Goal: Task Accomplishment & Management: Use online tool/utility

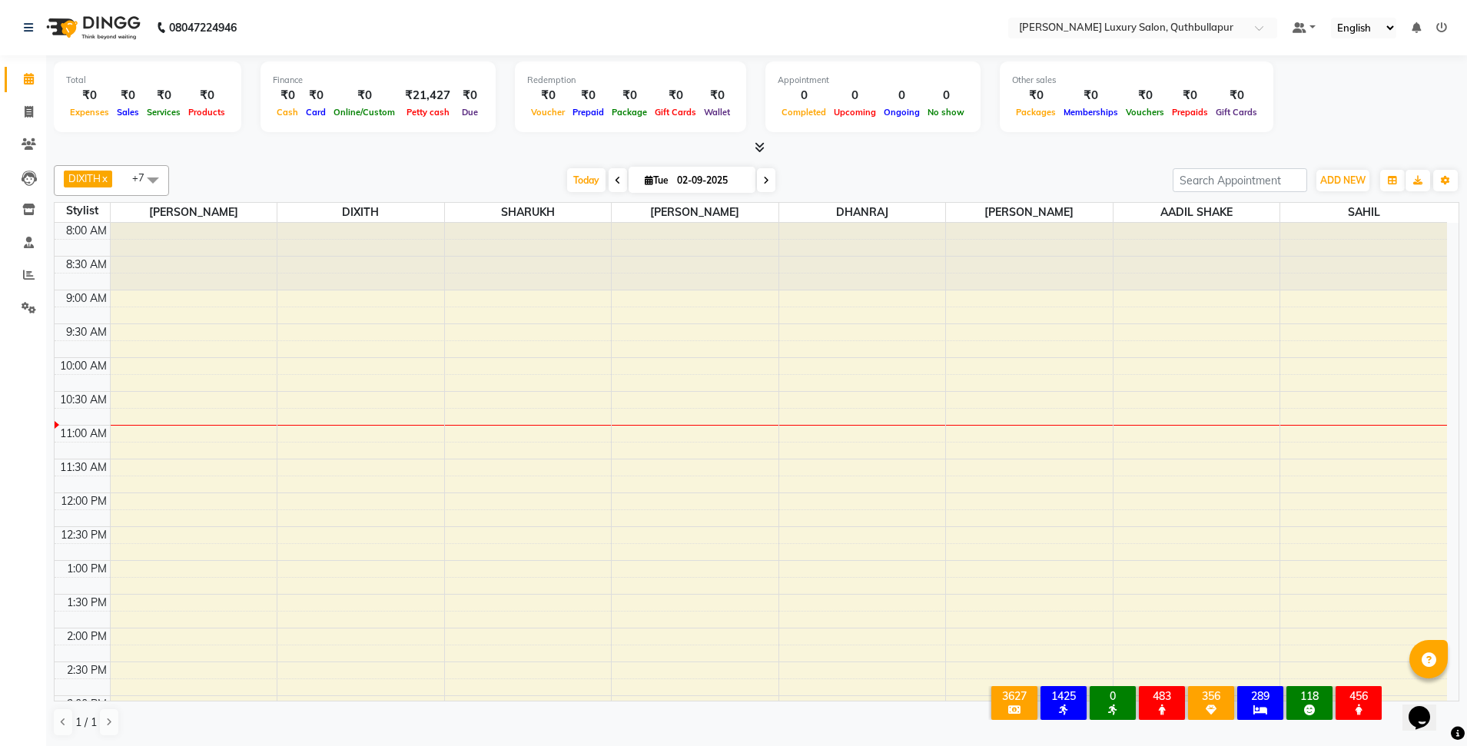
scroll to position [1, 0]
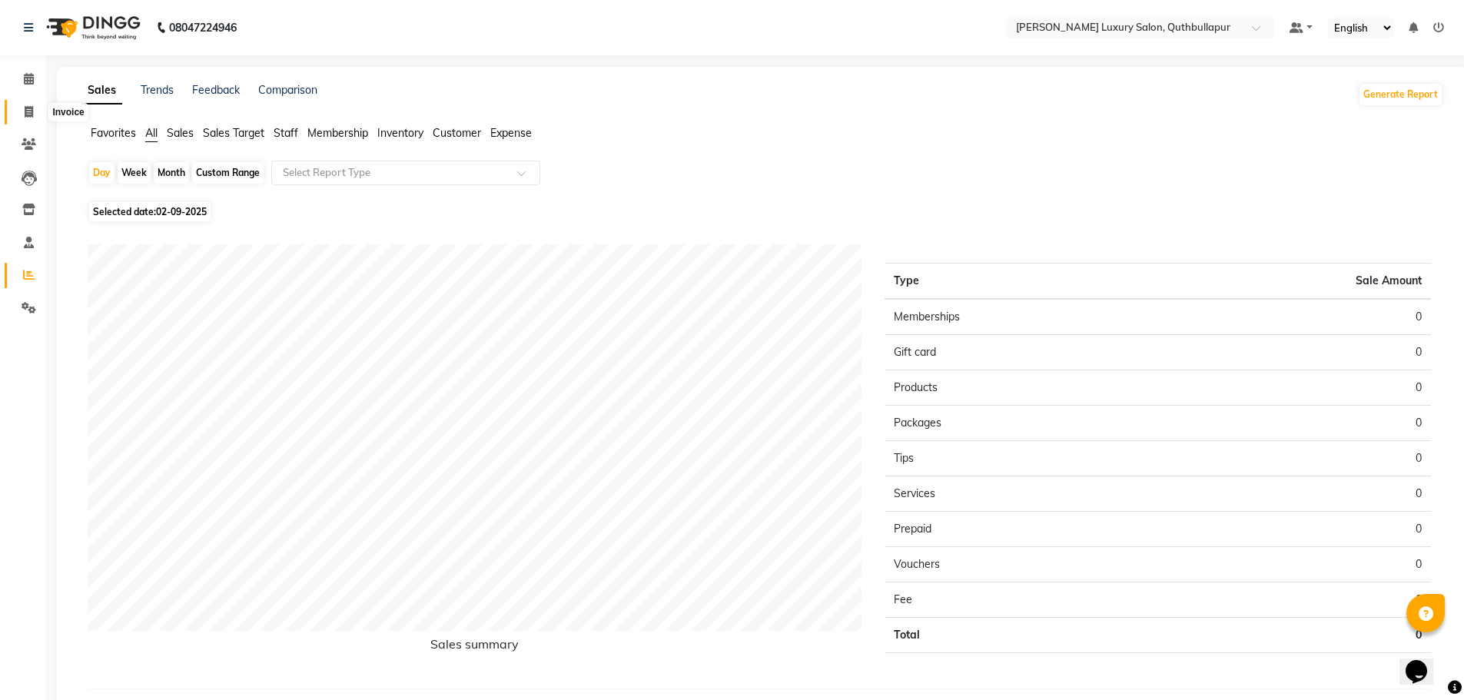
click at [31, 109] on icon at bounding box center [29, 112] width 8 height 12
select select "5816"
select select "service"
click at [172, 173] on div "Month" at bounding box center [171, 173] width 35 height 22
select select "9"
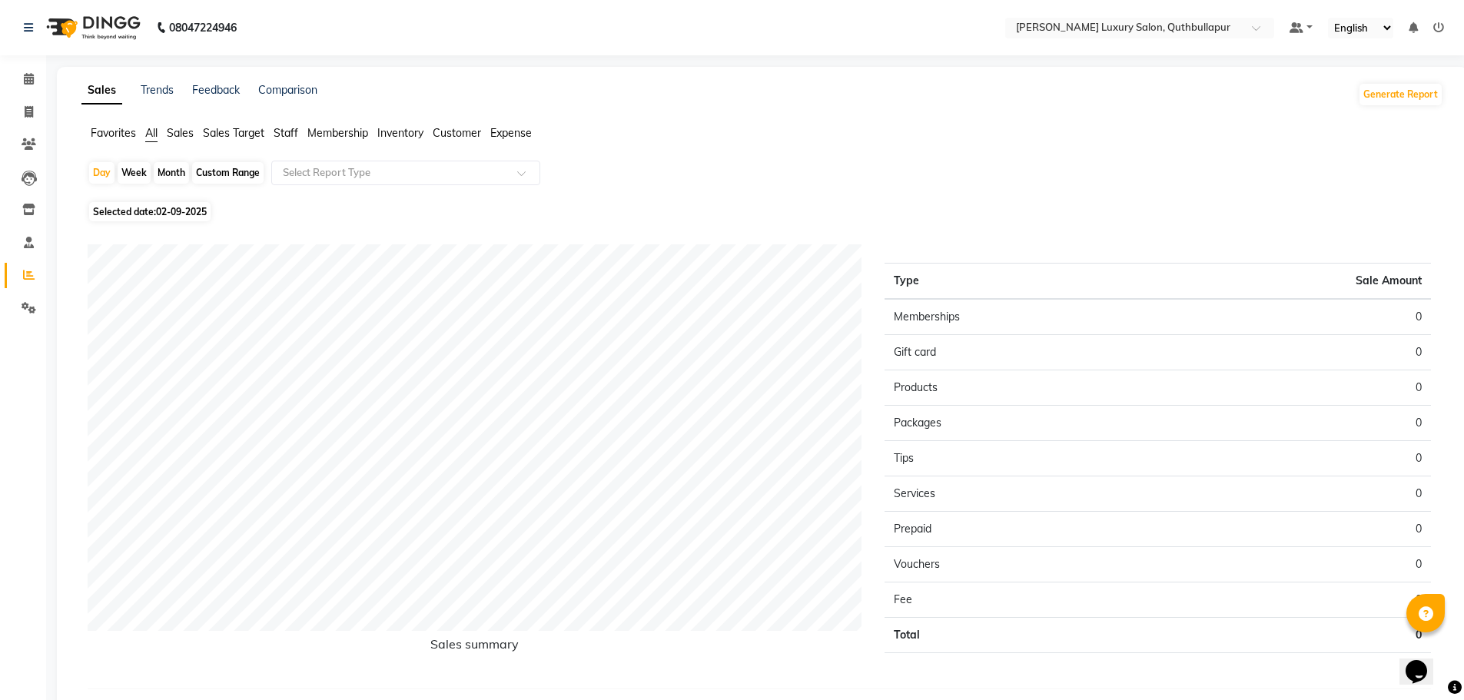
select select "2025"
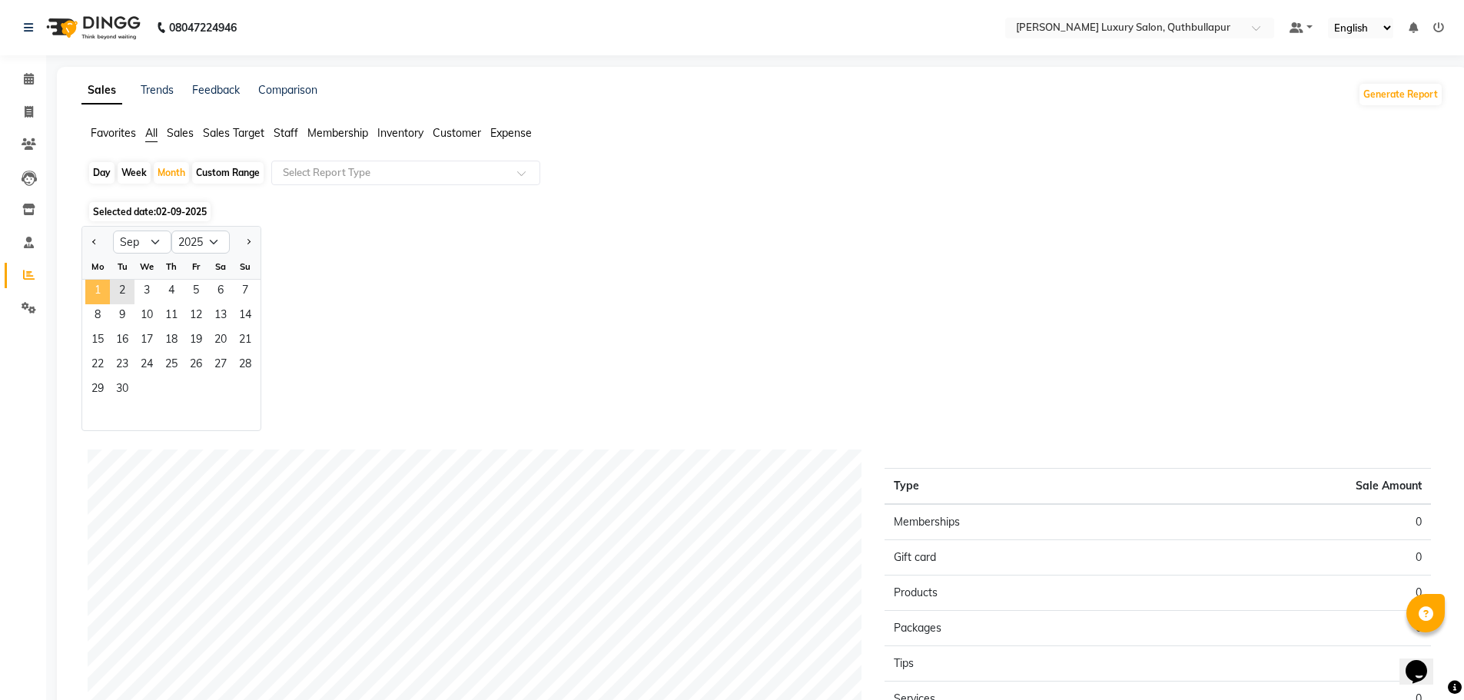
click at [97, 289] on span "1" at bounding box center [97, 292] width 25 height 25
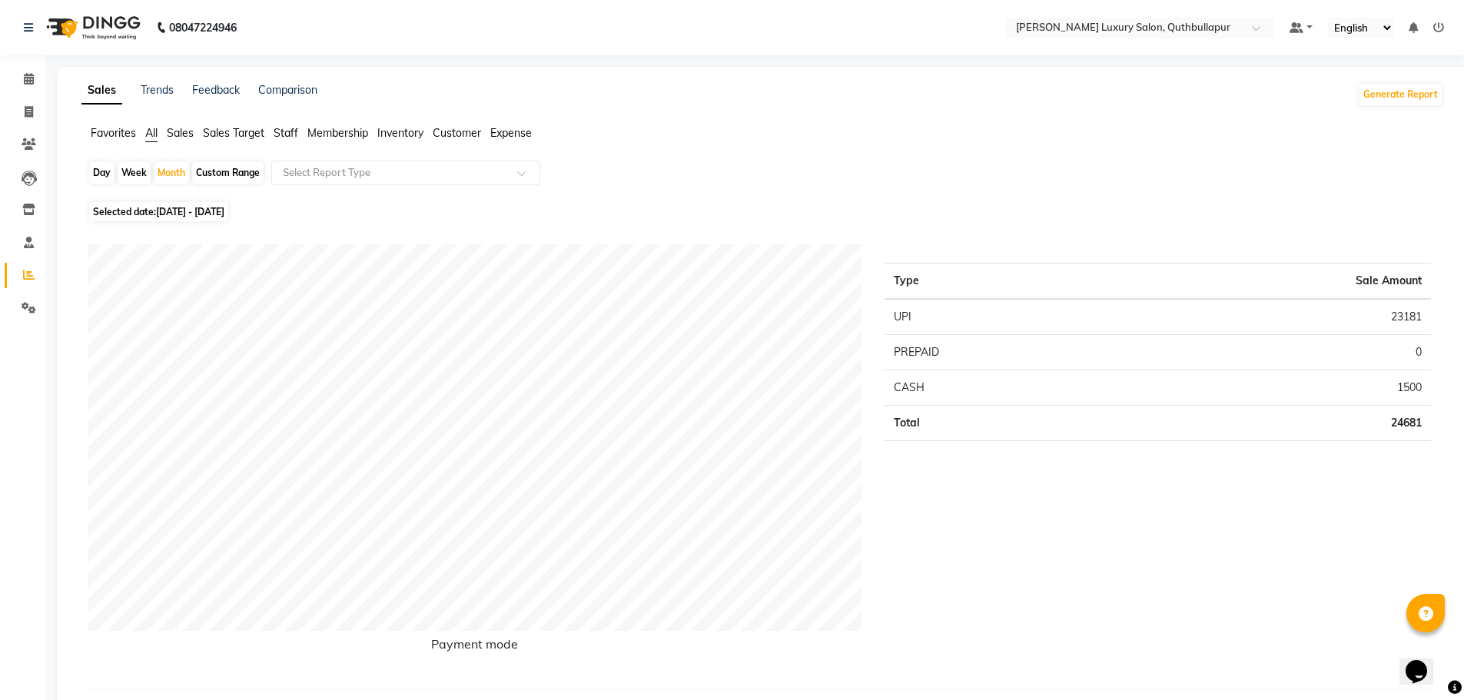
click at [283, 129] on span "Staff" at bounding box center [286, 133] width 25 height 14
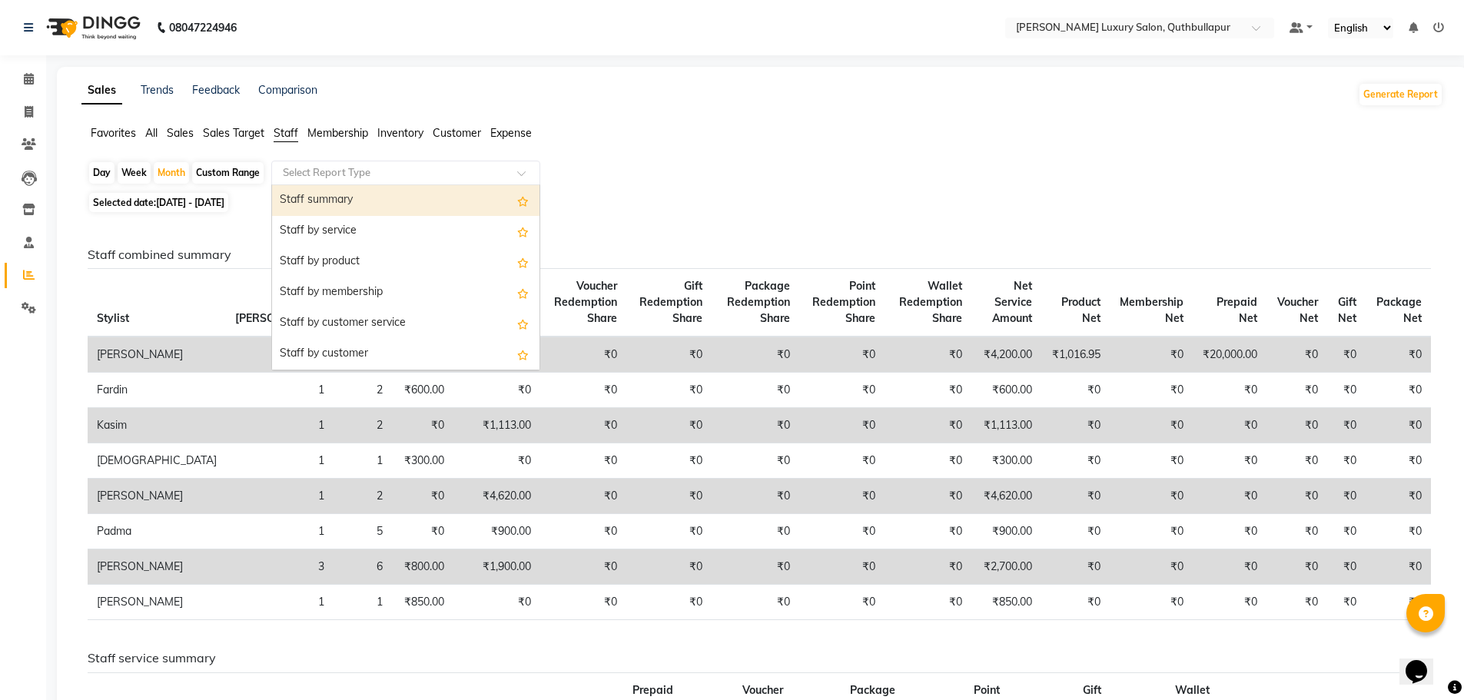
click at [314, 171] on input "text" at bounding box center [390, 172] width 221 height 15
click at [322, 200] on div "Staff summary" at bounding box center [406, 200] width 268 height 31
select select "csv"
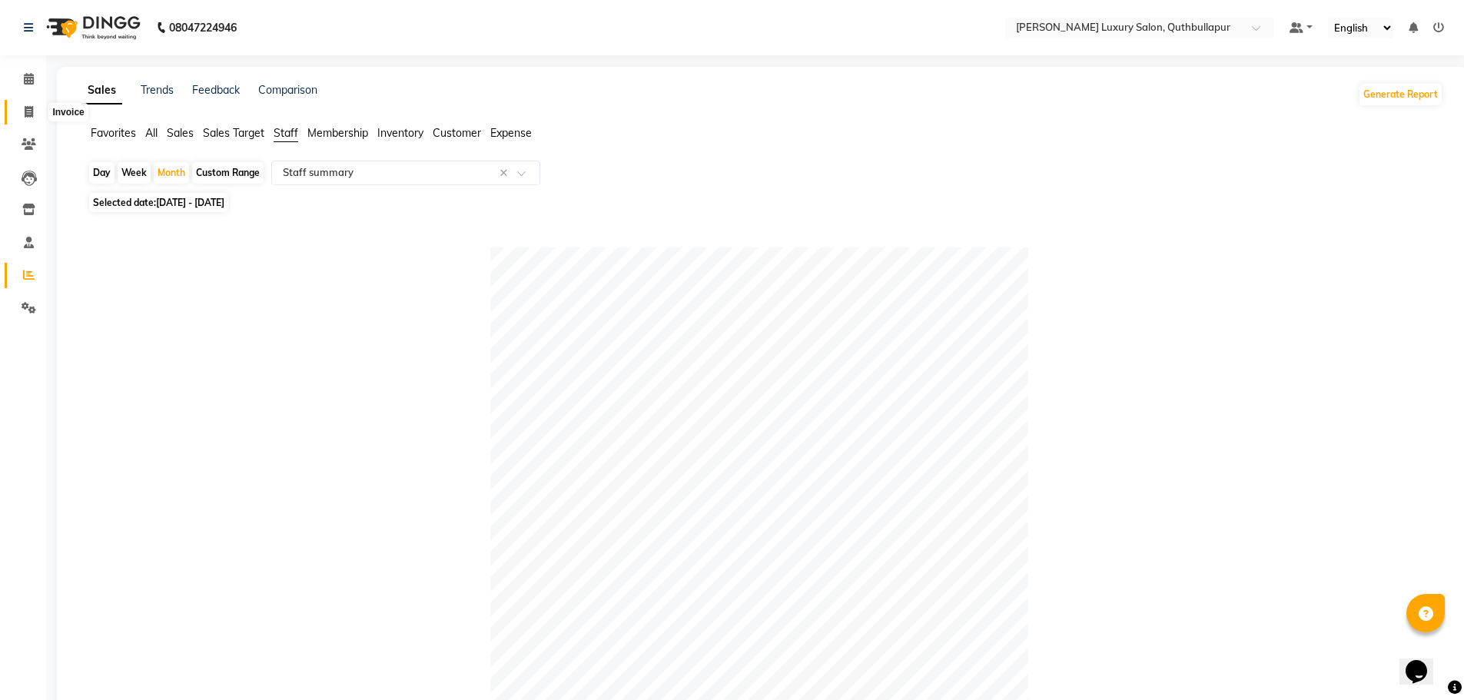
click at [26, 108] on icon at bounding box center [29, 112] width 8 height 12
select select "5816"
select select "service"
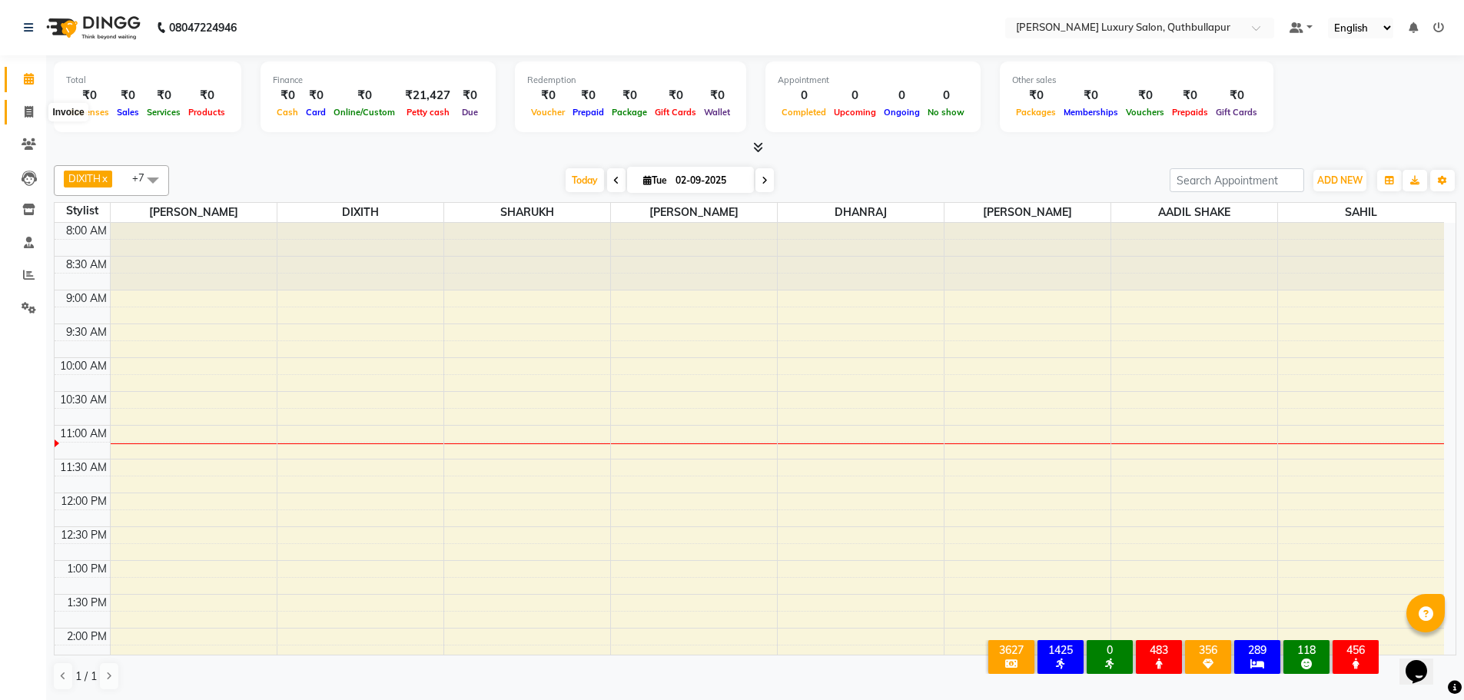
click at [35, 113] on span at bounding box center [28, 113] width 27 height 18
select select "5816"
select select "service"
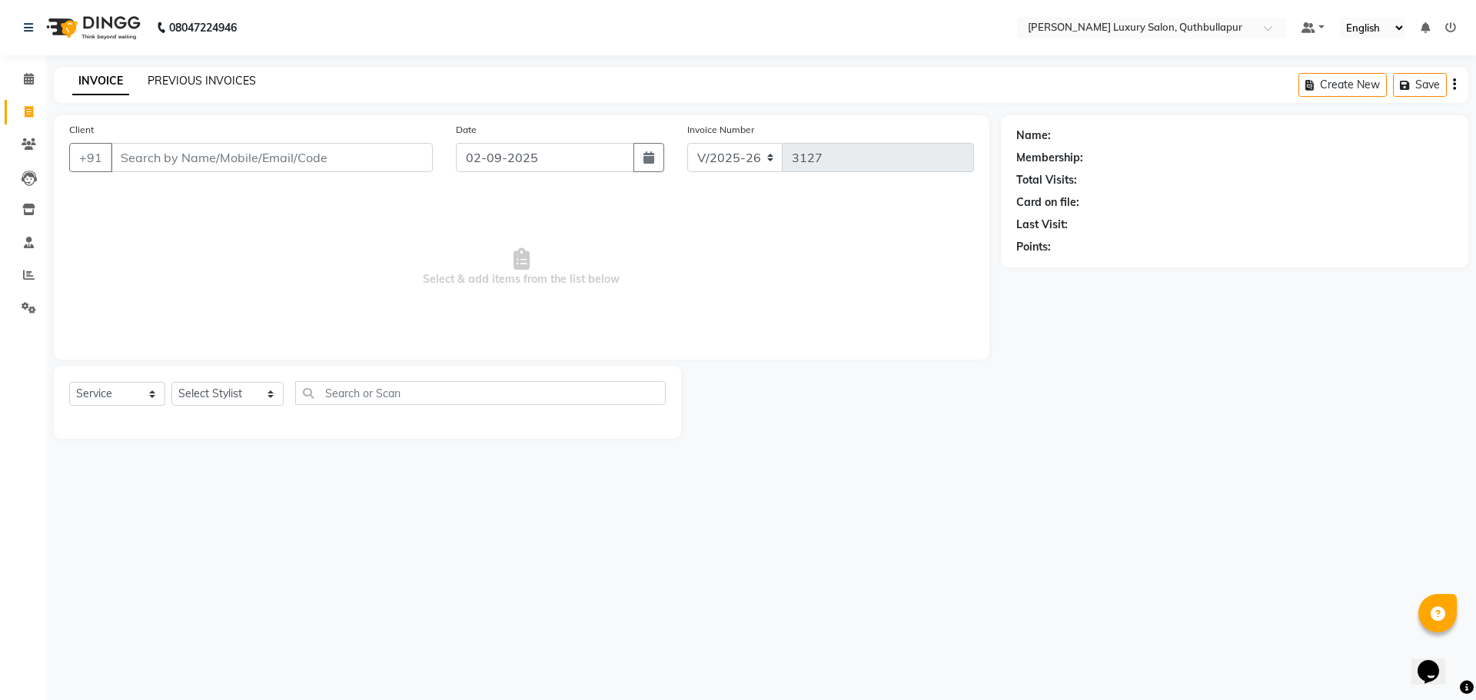
click at [182, 75] on link "PREVIOUS INVOICES" at bounding box center [202, 81] width 108 height 14
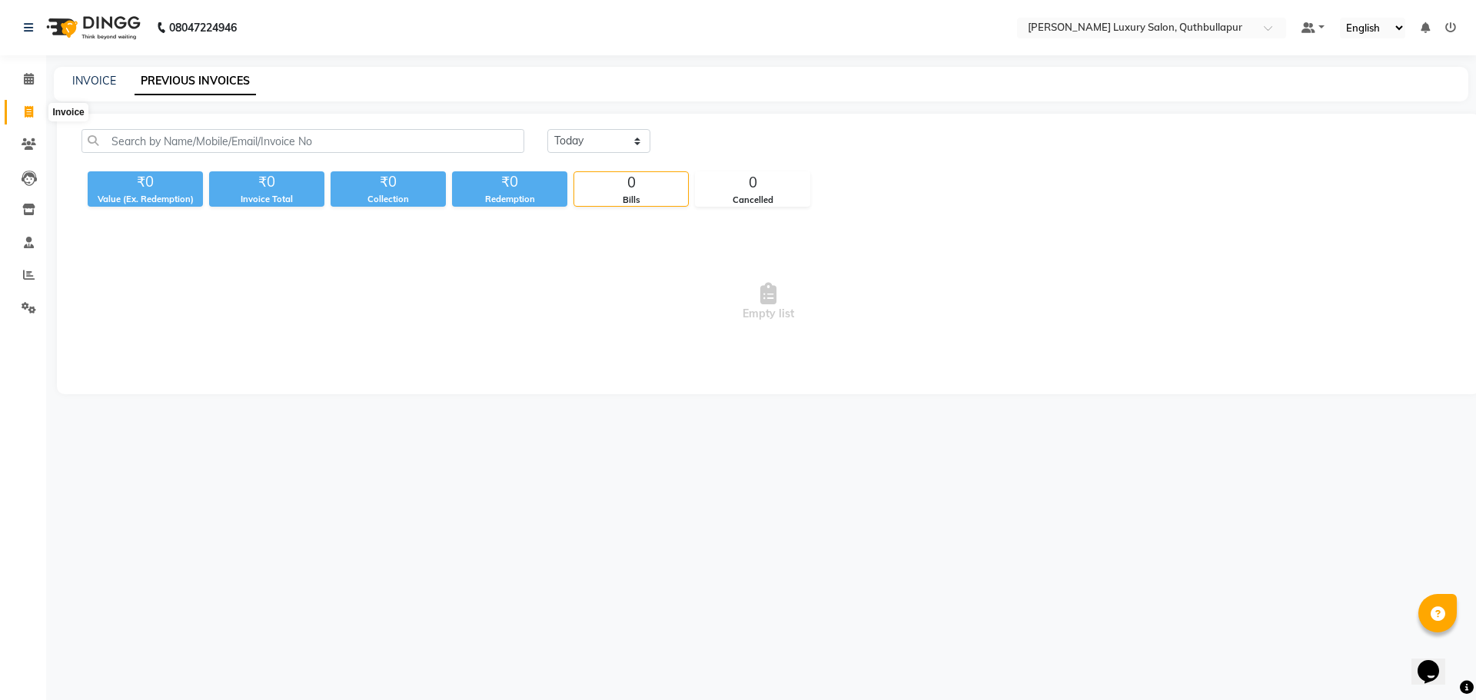
click at [23, 115] on span at bounding box center [28, 113] width 27 height 18
select select "5816"
select select "service"
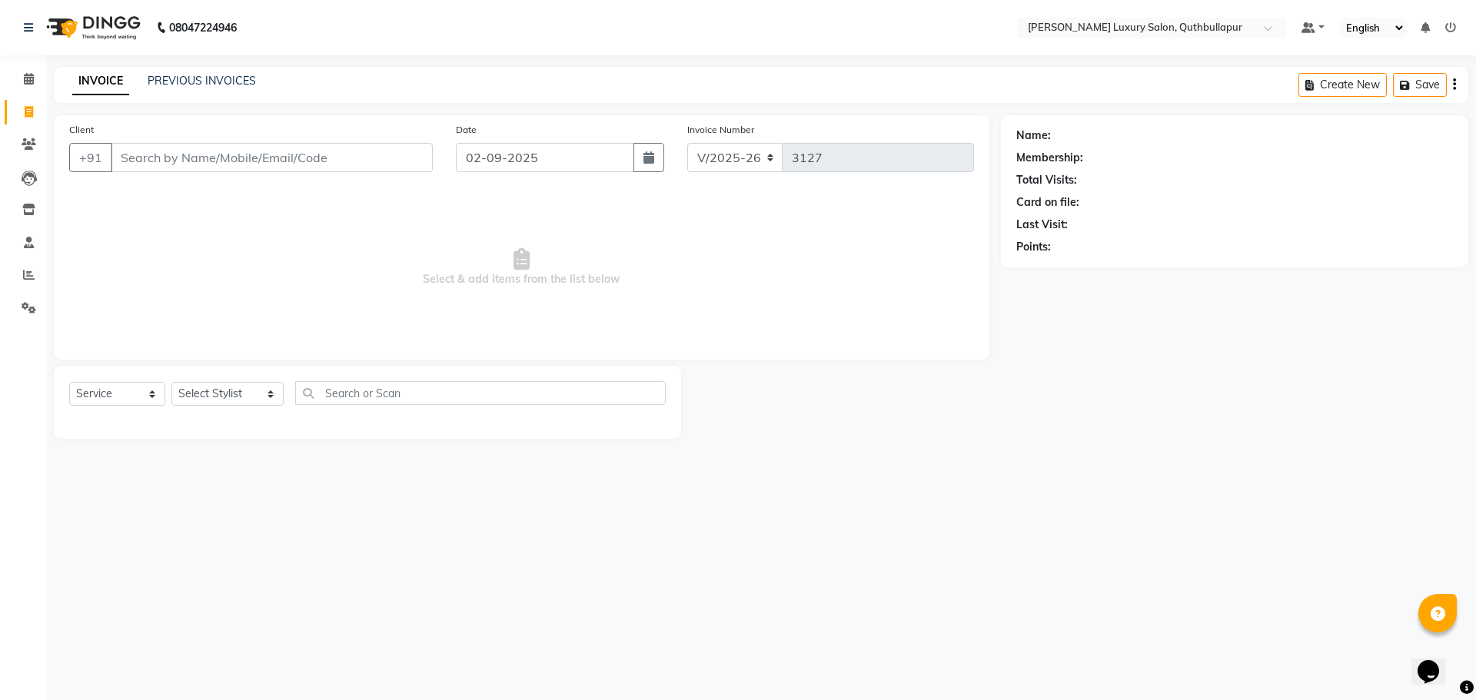
click at [25, 121] on link "Invoice" at bounding box center [23, 112] width 37 height 25
select select "service"
type input "3127"
select select "5816"
